Goal: Task Accomplishment & Management: Use online tool/utility

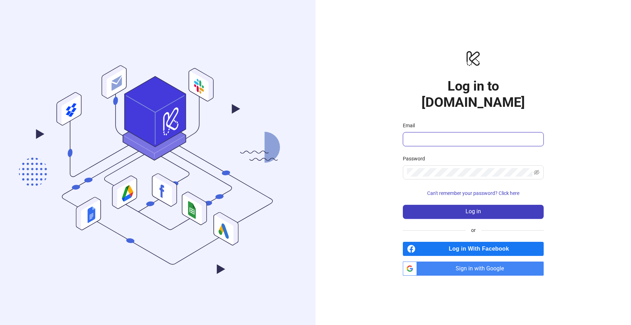
click at [425, 135] on input "Email" at bounding box center [472, 139] width 131 height 8
type input "**********"
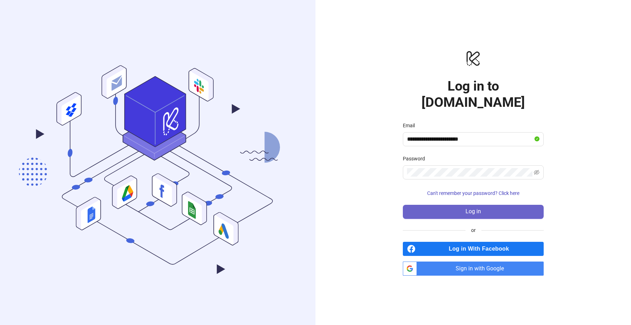
click at [462, 205] on button "Log in" at bounding box center [473, 212] width 141 height 14
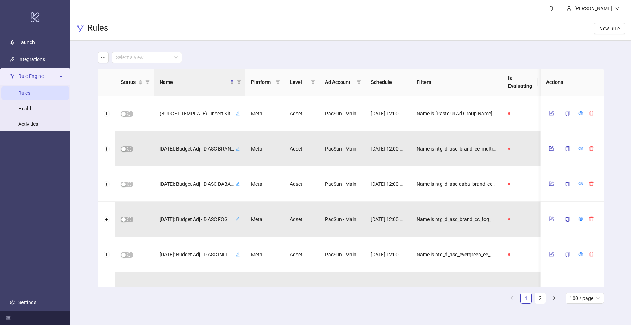
click at [574, 44] on main "Select a view Status Name Platform Level Ad Account Schedule Filters Is Evaluat…" at bounding box center [351, 180] width 518 height 280
click at [607, 29] on span "New Rule" at bounding box center [609, 29] width 20 height 6
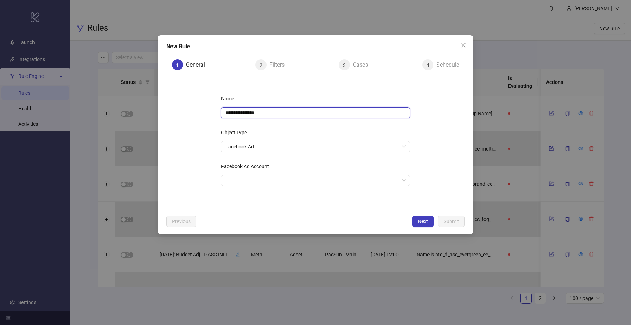
click at [354, 112] on input "**********" at bounding box center [315, 112] width 189 height 11
click at [325, 144] on span "Facebook Ad" at bounding box center [315, 146] width 180 height 11
type input "**********"
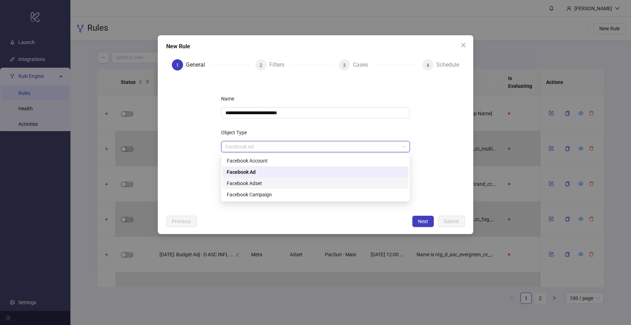
click at [302, 182] on div "Facebook Adset" at bounding box center [315, 183] width 177 height 8
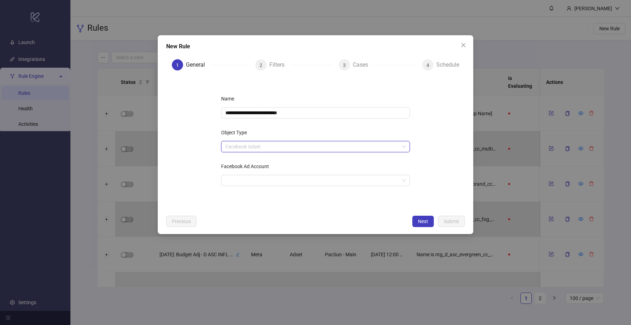
click at [286, 147] on span "Facebook Adset" at bounding box center [315, 146] width 180 height 11
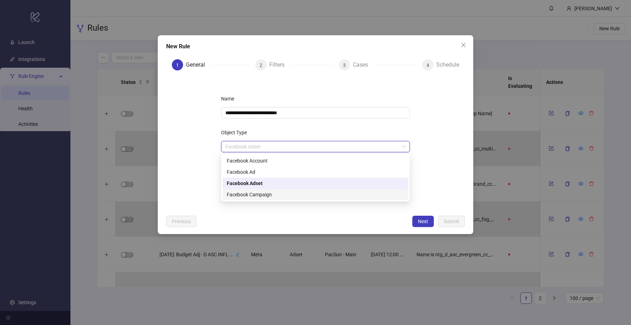
click at [285, 192] on div "Facebook Campaign" at bounding box center [315, 194] width 177 height 8
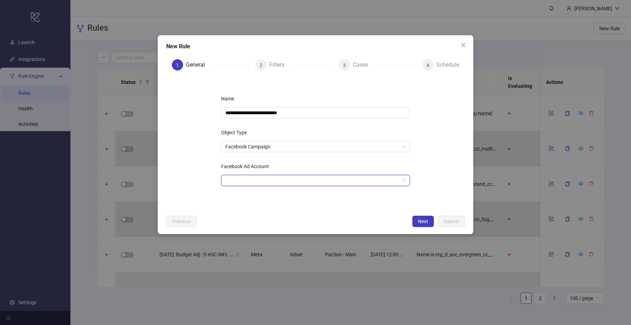
click at [274, 182] on input "Facebook Ad Account" at bounding box center [312, 180] width 174 height 11
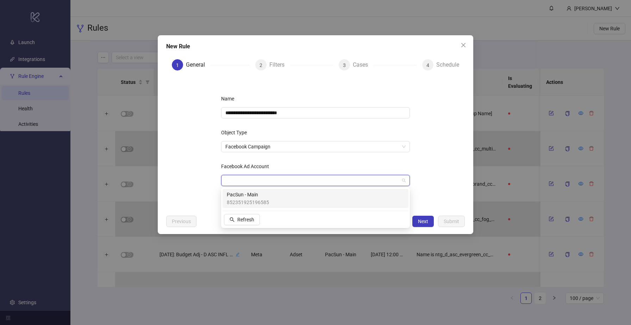
click at [276, 200] on div "PacSun - Main 852351925196585" at bounding box center [315, 197] width 177 height 15
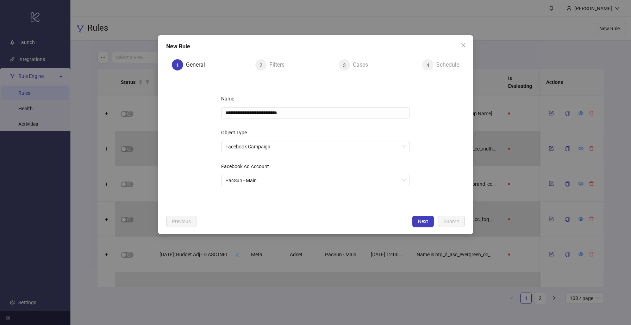
click at [420, 227] on div "**********" at bounding box center [315, 134] width 315 height 199
click at [419, 223] on span "Next" at bounding box center [423, 221] width 10 height 6
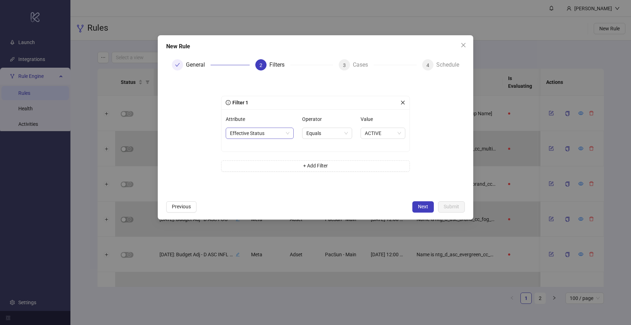
click at [247, 134] on span "Effective Status" at bounding box center [260, 133] width 60 height 11
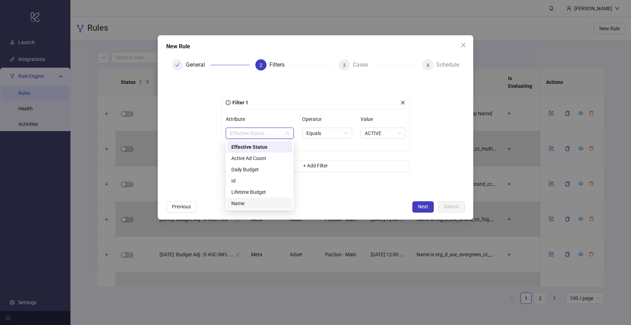
click at [251, 201] on div "Name" at bounding box center [259, 203] width 57 height 8
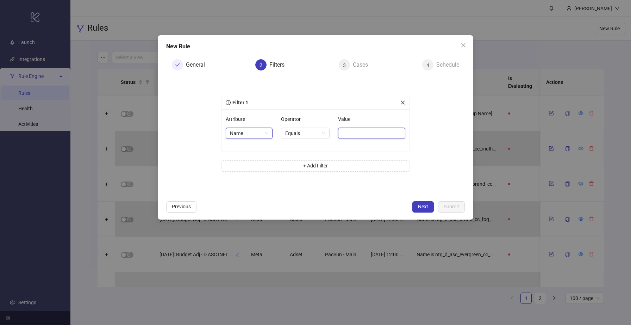
click at [347, 130] on input "Value" at bounding box center [371, 132] width 67 height 11
paste input "**********"
type input "**********"
click at [413, 130] on div "**********" at bounding box center [315, 137] width 211 height 110
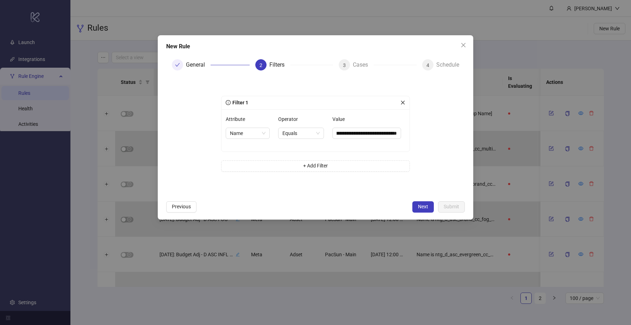
scroll to position [0, 0]
click at [424, 205] on span "Next" at bounding box center [423, 207] width 10 height 6
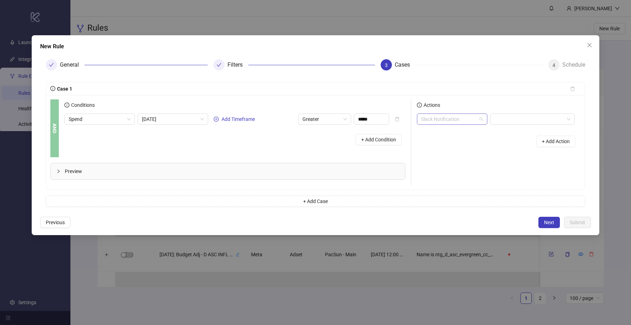
click at [440, 120] on span "Slack Notification" at bounding box center [452, 119] width 62 height 11
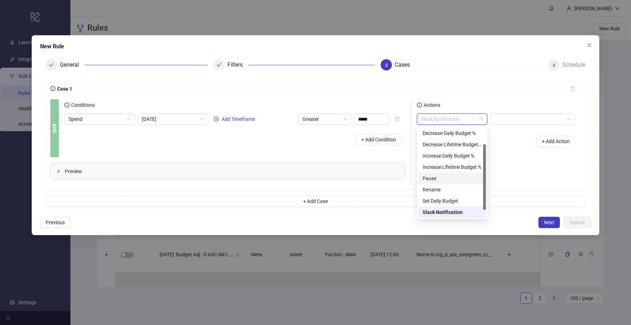
click at [456, 177] on div "Pause" at bounding box center [452, 178] width 59 height 8
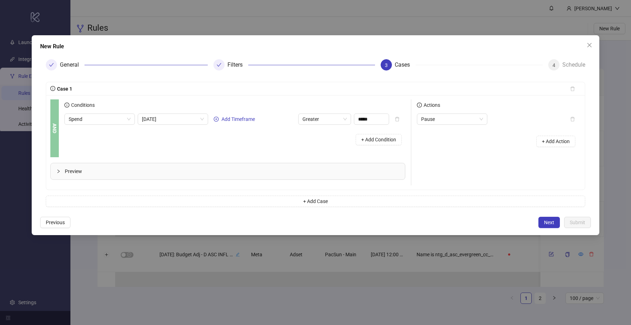
click at [515, 122] on div "Pause" at bounding box center [491, 118] width 148 height 11
click at [186, 120] on span "[DATE]" at bounding box center [173, 119] width 62 height 11
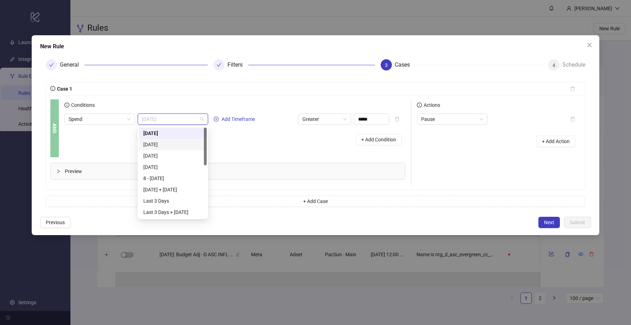
click at [187, 146] on div "[DATE]" at bounding box center [172, 144] width 59 height 8
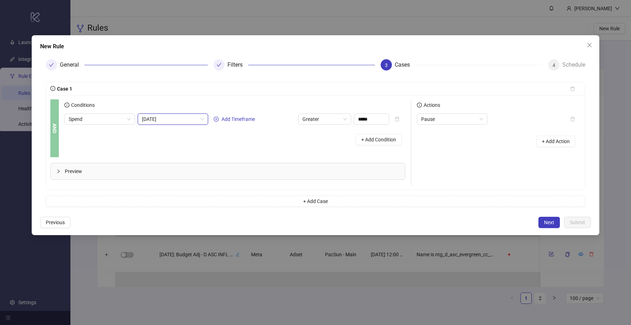
click at [494, 164] on div "Actions Pause + Add Action" at bounding box center [496, 142] width 170 height 86
click at [555, 213] on div "New Rule General Filters 3 Cases 4 Schedule Case 1 AND Conditions Spend [DATE] …" at bounding box center [316, 135] width 568 height 200
click at [555, 217] on button "Next" at bounding box center [548, 222] width 21 height 11
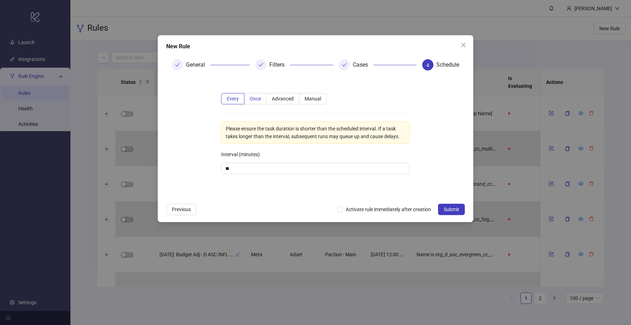
click at [265, 98] on label "Once" at bounding box center [255, 98] width 22 height 11
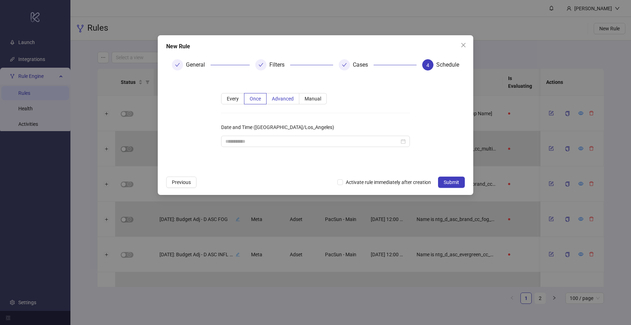
click at [294, 101] on label "Advanced" at bounding box center [283, 98] width 33 height 11
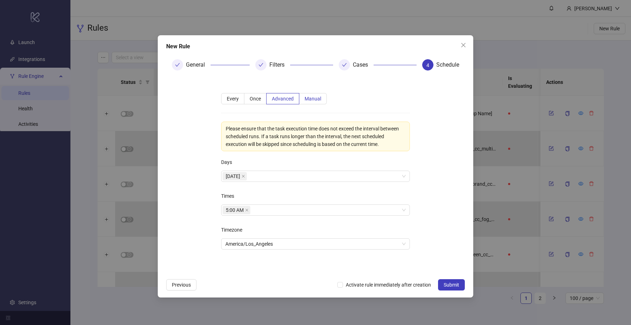
click at [314, 102] on label "Manual" at bounding box center [312, 98] width 27 height 11
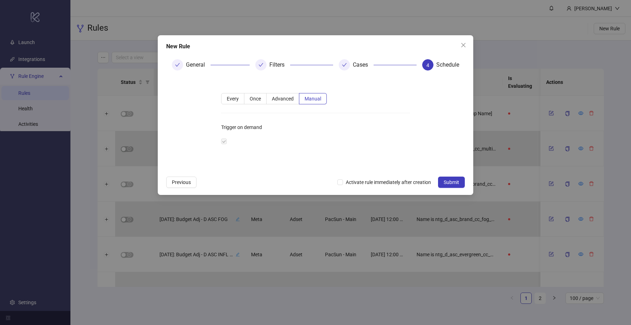
click at [269, 109] on div "Every Once Advanced Manual Trigger on demand" at bounding box center [315, 124] width 211 height 85
click at [277, 106] on div "Every Once Advanced Manual Trigger on demand" at bounding box center [315, 124] width 211 height 85
click at [270, 90] on div "Every Once Advanced Manual Trigger on demand" at bounding box center [315, 124] width 211 height 85
click at [277, 102] on label "Advanced" at bounding box center [283, 98] width 33 height 11
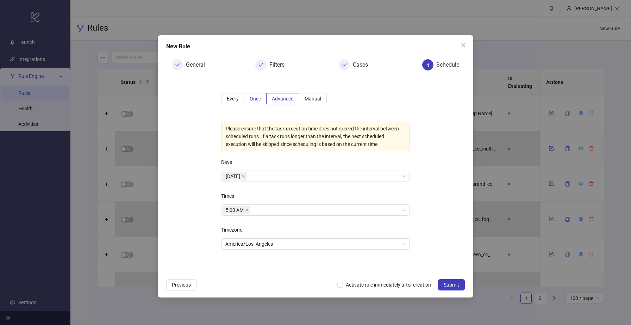
click at [256, 100] on span "Once" at bounding box center [255, 99] width 11 height 6
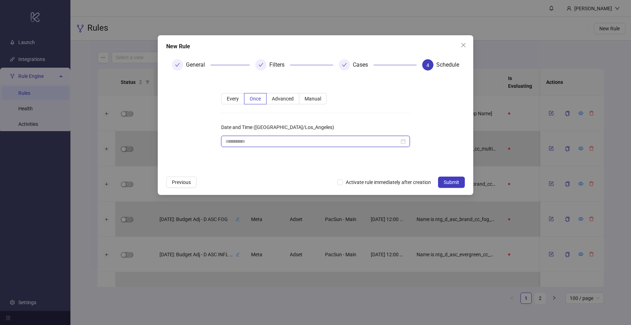
click at [240, 138] on input "Date and Time ([GEOGRAPHIC_DATA]/Los_Angeles)" at bounding box center [312, 141] width 174 height 8
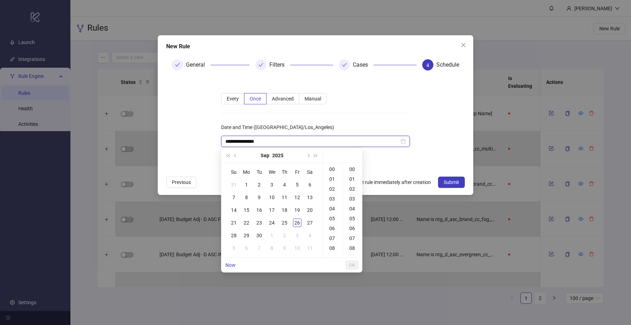
type input "**********"
click at [300, 221] on div "26" at bounding box center [297, 222] width 8 height 8
click at [328, 183] on div "23" at bounding box center [332, 185] width 17 height 10
click at [352, 200] on div "45" at bounding box center [352, 201] width 17 height 10
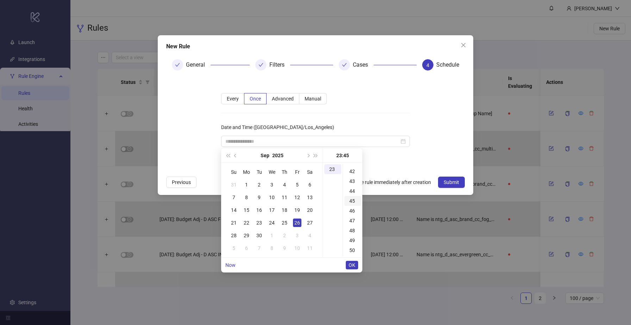
scroll to position [444, 0]
type input "**********"
click at [352, 267] on span "OK" at bounding box center [352, 265] width 7 height 6
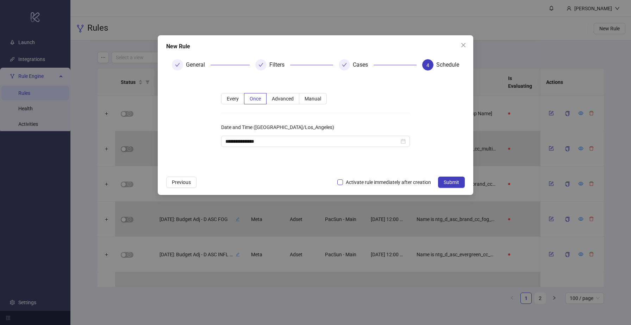
click at [361, 186] on span "Activate rule immediately after creation" at bounding box center [388, 182] width 91 height 8
click at [454, 181] on span "Submit" at bounding box center [451, 182] width 15 height 6
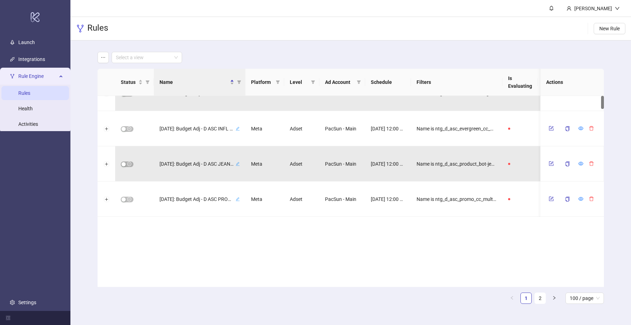
scroll to position [0, 0]
